Goal: Check status: Check status

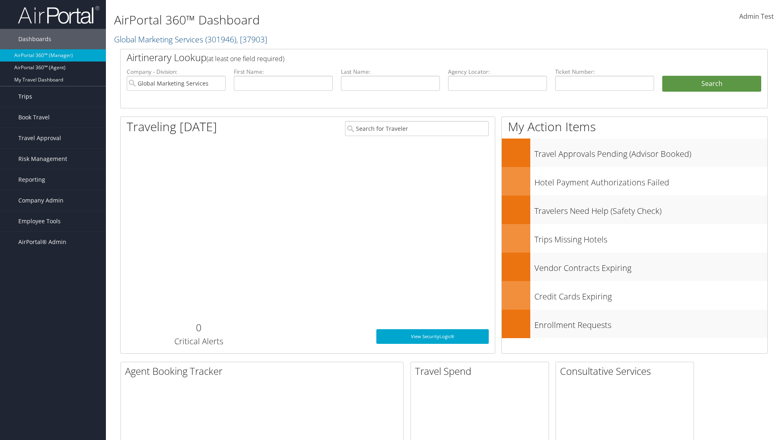
click at [53, 97] on link "Trips" at bounding box center [53, 96] width 106 height 20
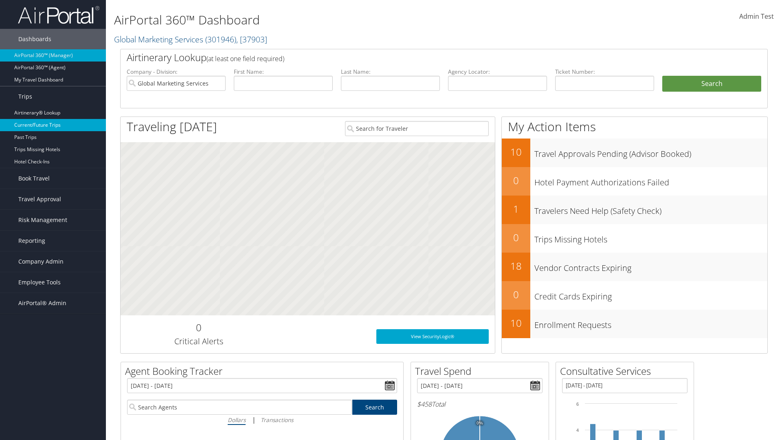
click at [53, 125] on link "Current/Future Trips" at bounding box center [53, 125] width 106 height 12
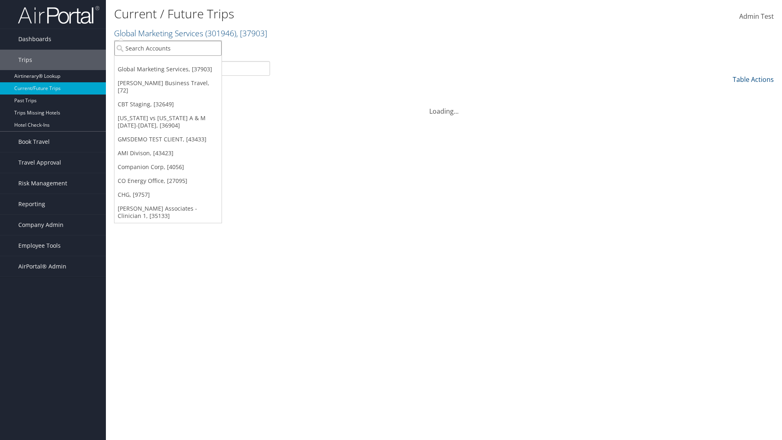
click at [168, 48] on input "search" at bounding box center [167, 48] width 107 height 15
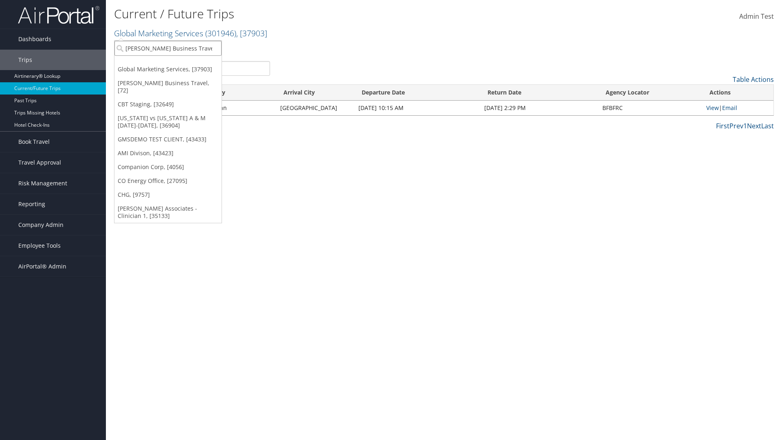
type input "[PERSON_NAME] Business Travel"
click at [179, 63] on div "Christopherson Business Travel (C10001), [72]" at bounding box center [179, 62] width 139 height 7
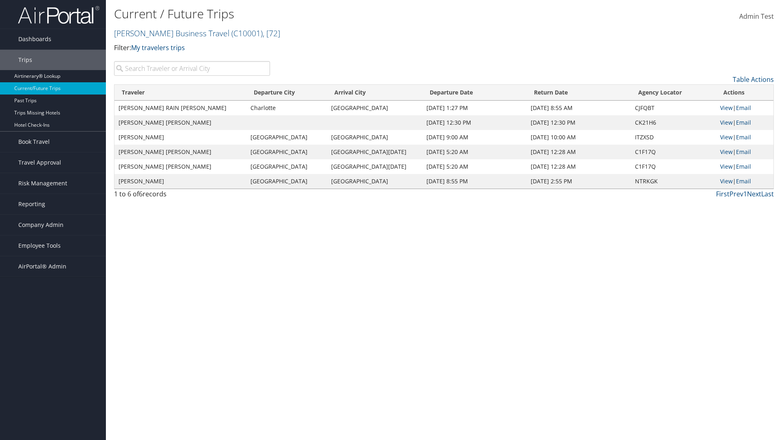
click at [192, 68] on input "search" at bounding box center [192, 68] width 156 height 15
type input "TATUM"
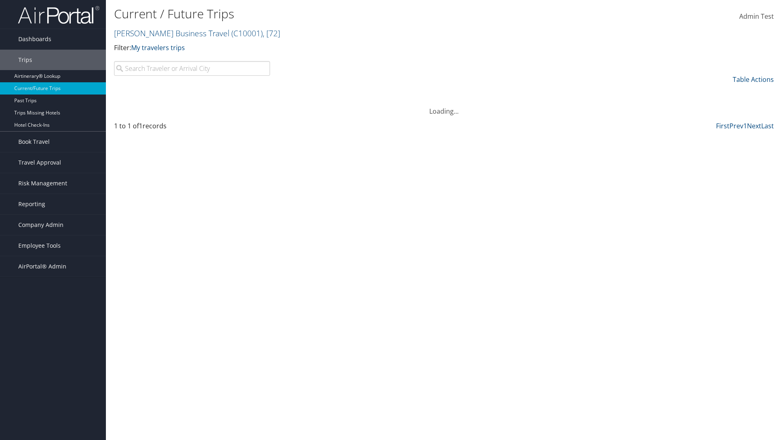
click at [192, 68] on input "search" at bounding box center [192, 68] width 156 height 15
type input "[GEOGRAPHIC_DATA]"
